Goal: Browse casually

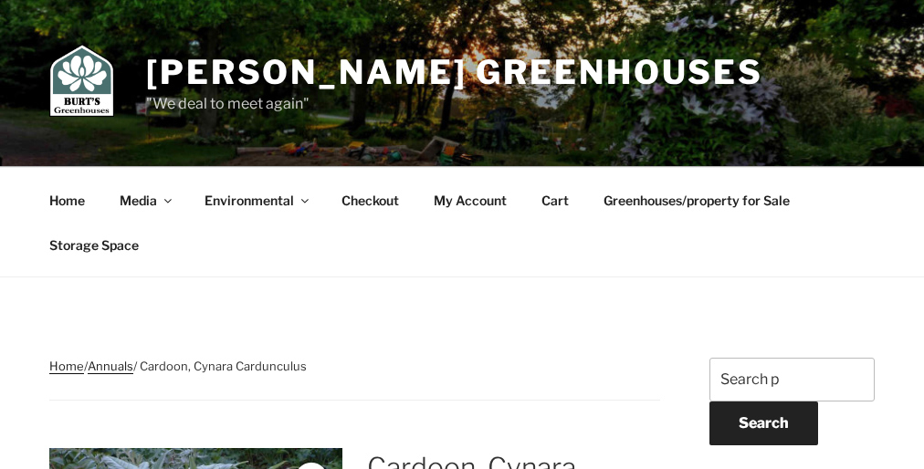
click at [462, 235] on ul "Home Media Expand child menu Musings Premier’s Innovation Award Inch by Inch Ex…" at bounding box center [453, 222] width 841 height 89
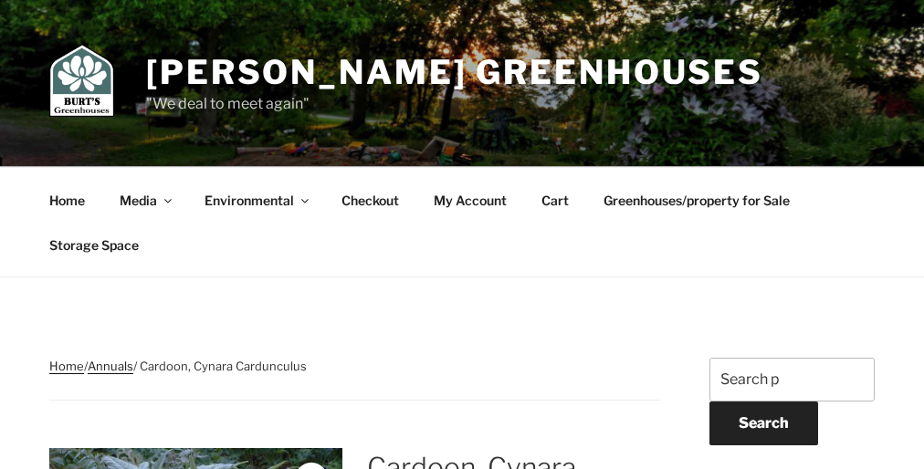
click at [462, 235] on ul "Home Media Expand child menu Musings Premier’s Innovation Award Inch by Inch Ex…" at bounding box center [453, 222] width 841 height 89
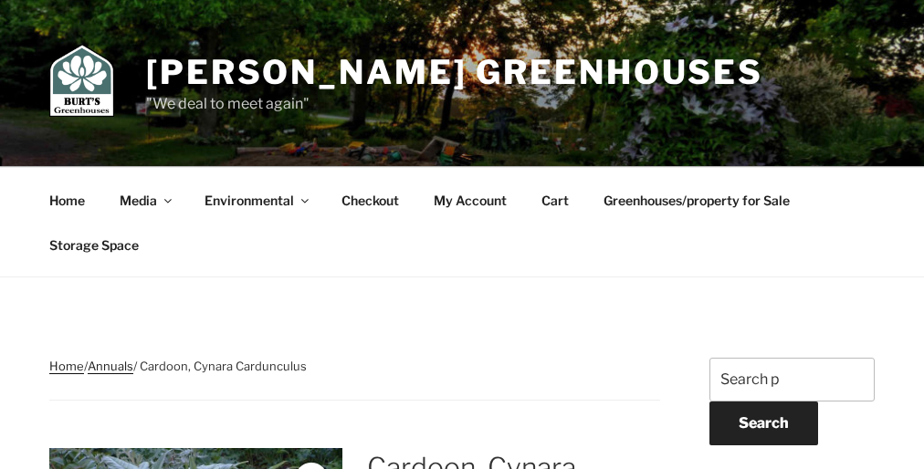
click at [462, 235] on ul "Home Media Expand child menu Musings Premier’s Innovation Award Inch by Inch Ex…" at bounding box center [453, 222] width 841 height 89
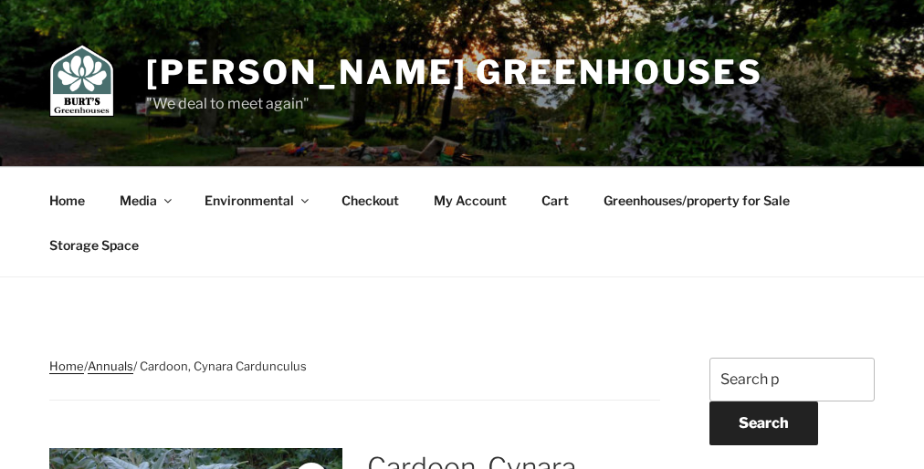
click at [462, 235] on ul "Home Media Expand child menu Musings Premier’s Innovation Award Inch by Inch Ex…" at bounding box center [453, 222] width 841 height 89
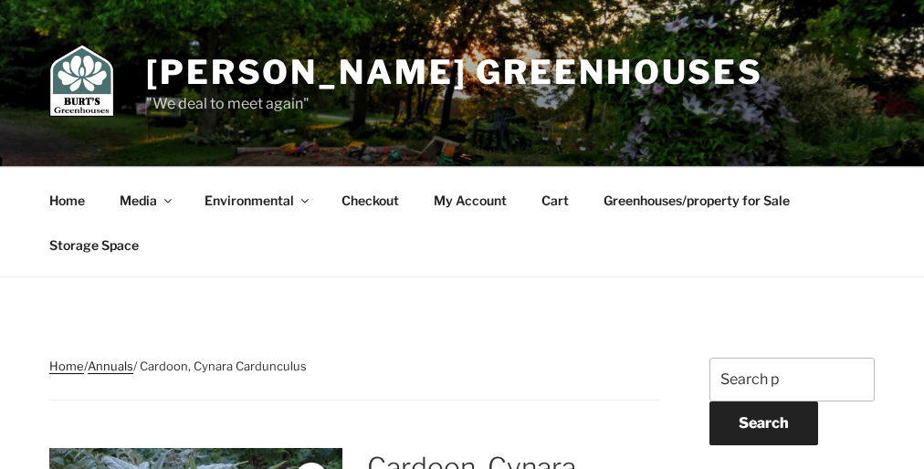
click at [462, 235] on ul "Home Media Expand child menu Musings Premier’s Innovation Award Inch by Inch Ex…" at bounding box center [453, 222] width 841 height 89
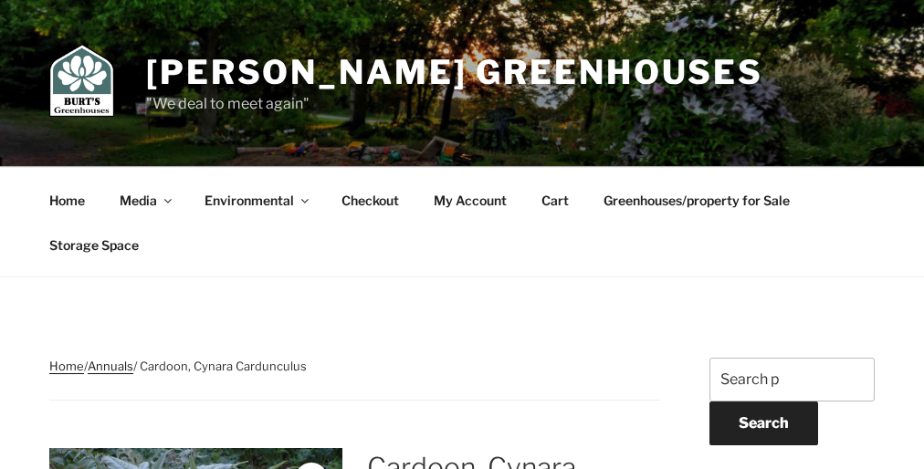
click at [462, 235] on ul "Home Media Expand child menu Musings Premier’s Innovation Award Inch by Inch Ex…" at bounding box center [453, 222] width 841 height 89
